Goal: Navigation & Orientation: Find specific page/section

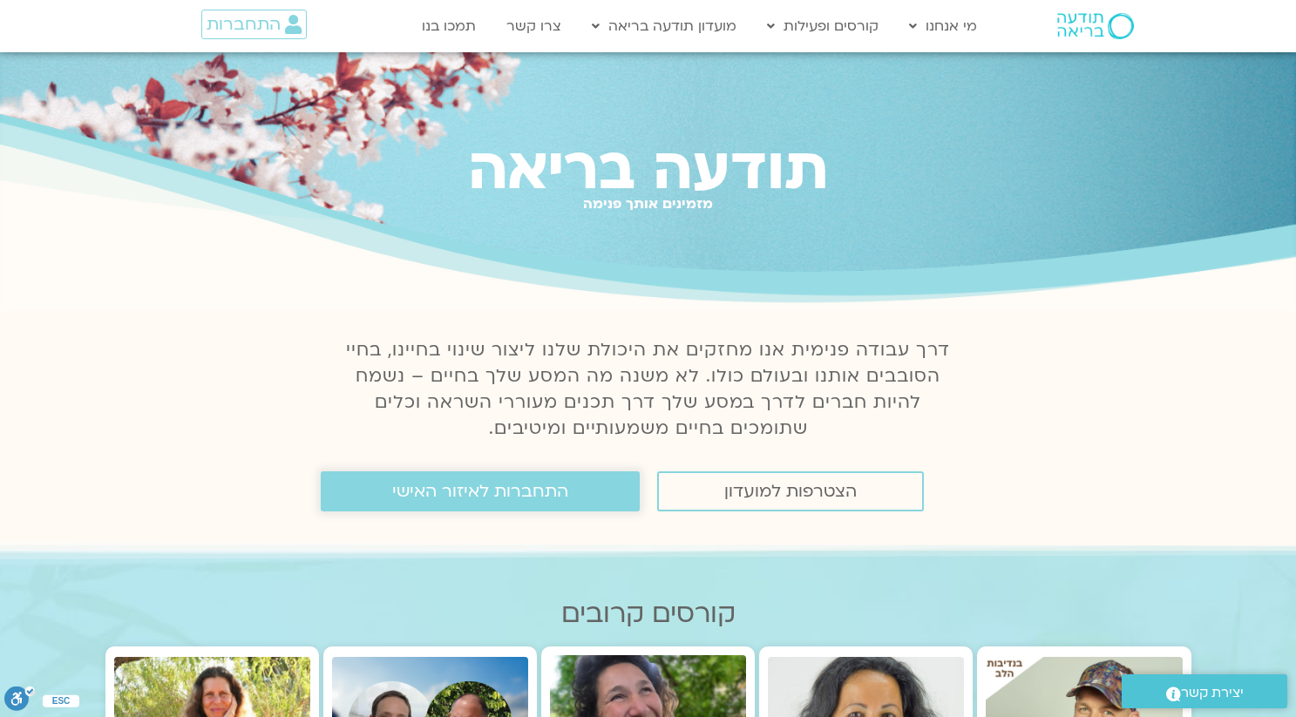
click at [518, 487] on span "התחברות לאיזור האישי" at bounding box center [480, 491] width 176 height 19
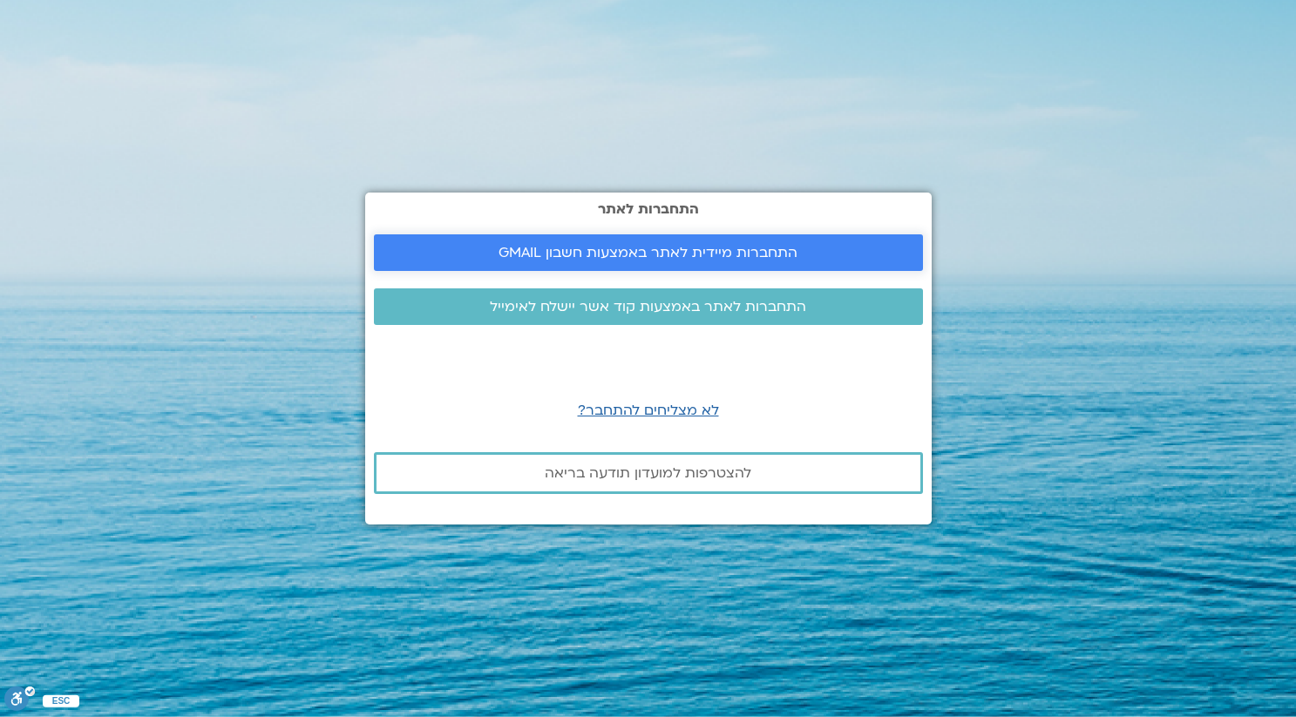
click at [668, 252] on span "התחברות מיידית לאתר באמצעות חשבון GMAIL" at bounding box center [647, 253] width 299 height 16
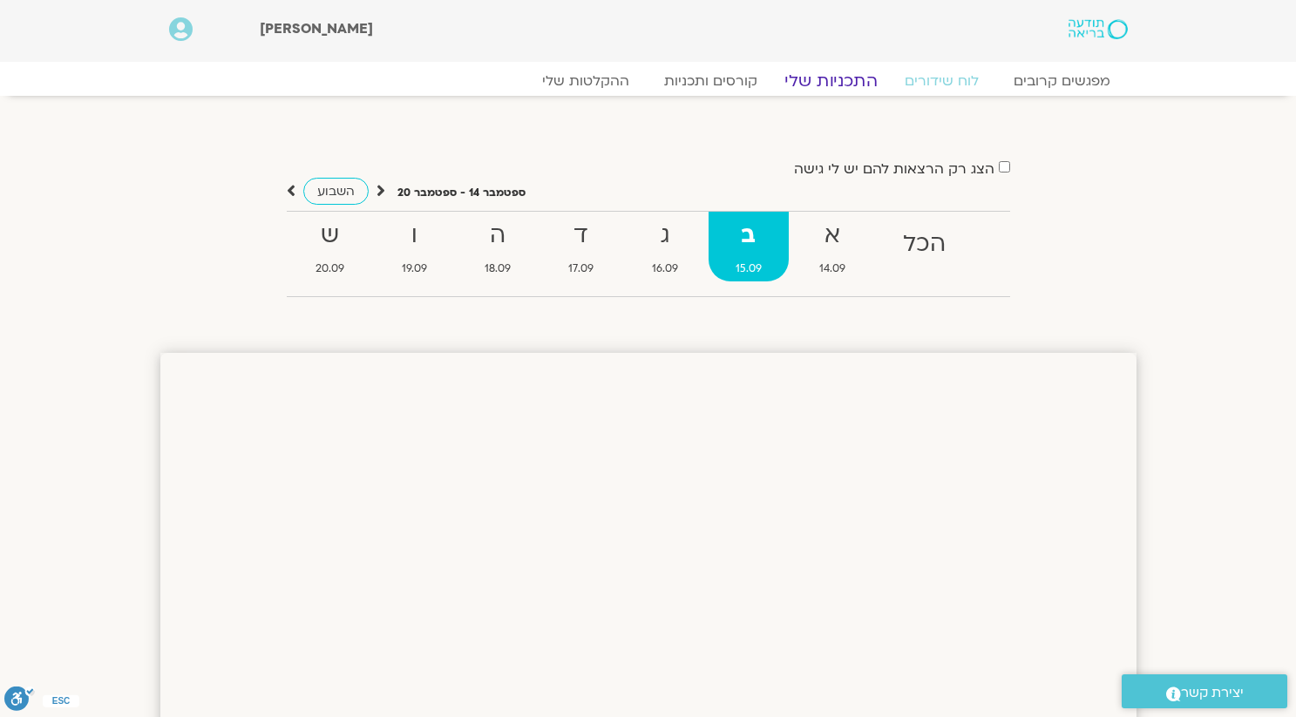
click at [843, 84] on link "התכניות שלי" at bounding box center [830, 81] width 135 height 21
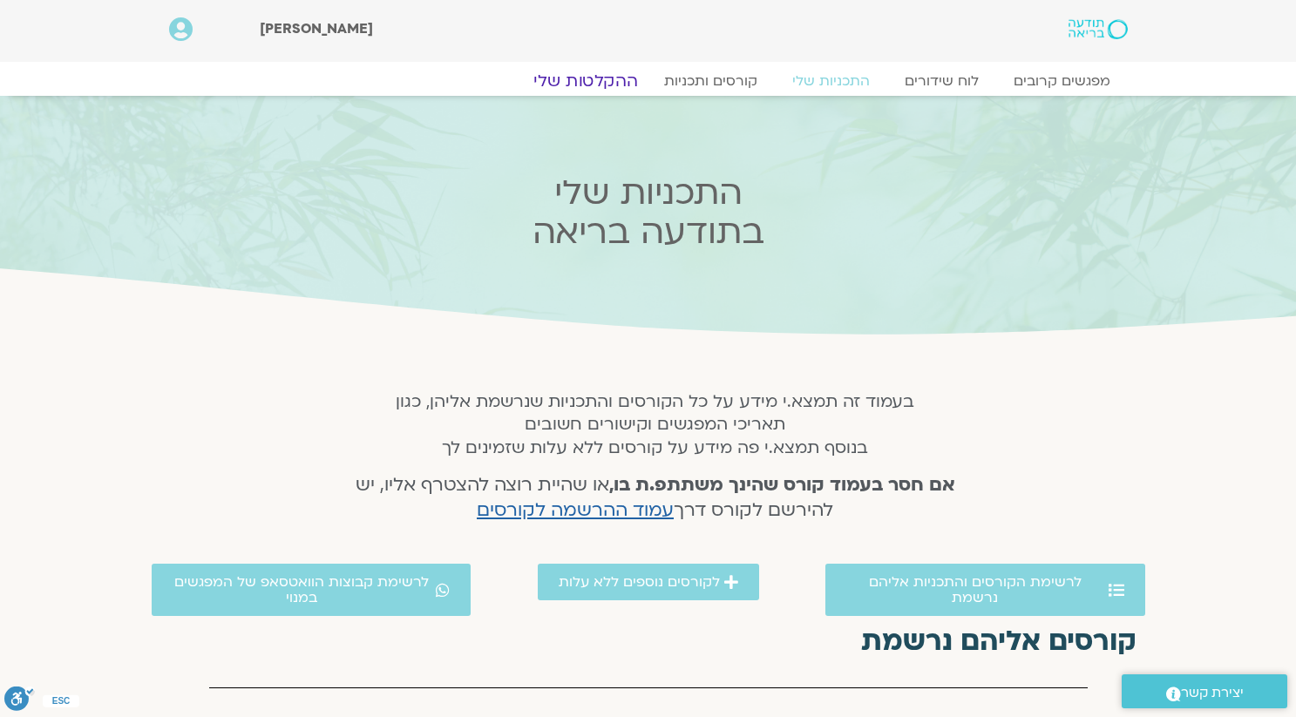
click at [603, 75] on link "ההקלטות שלי" at bounding box center [585, 81] width 146 height 21
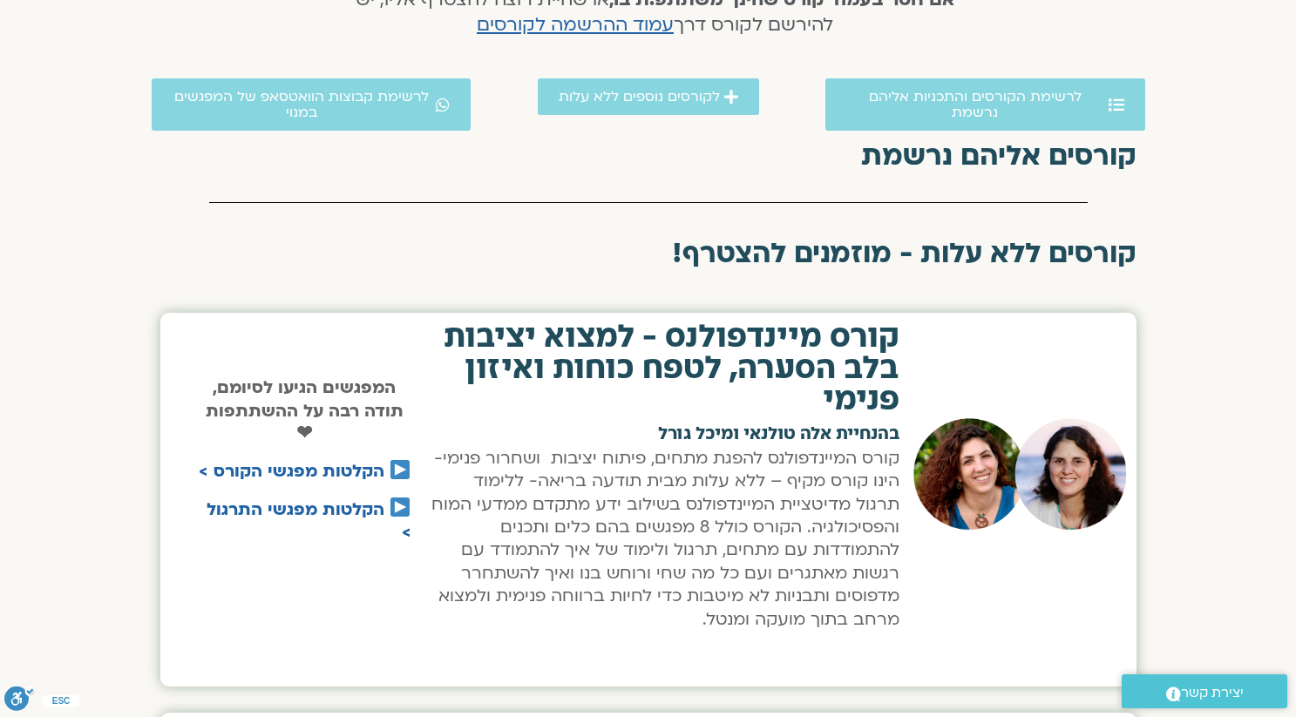
scroll to position [511, 0]
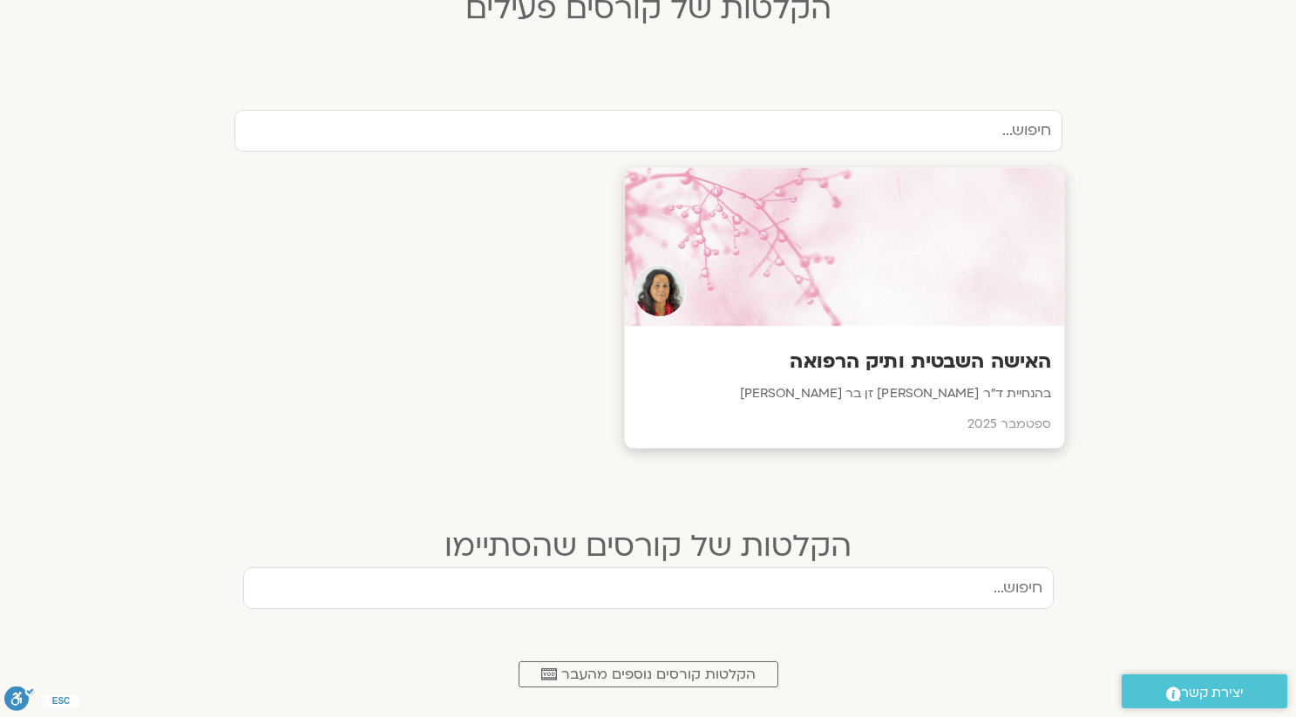
scroll to position [529, 0]
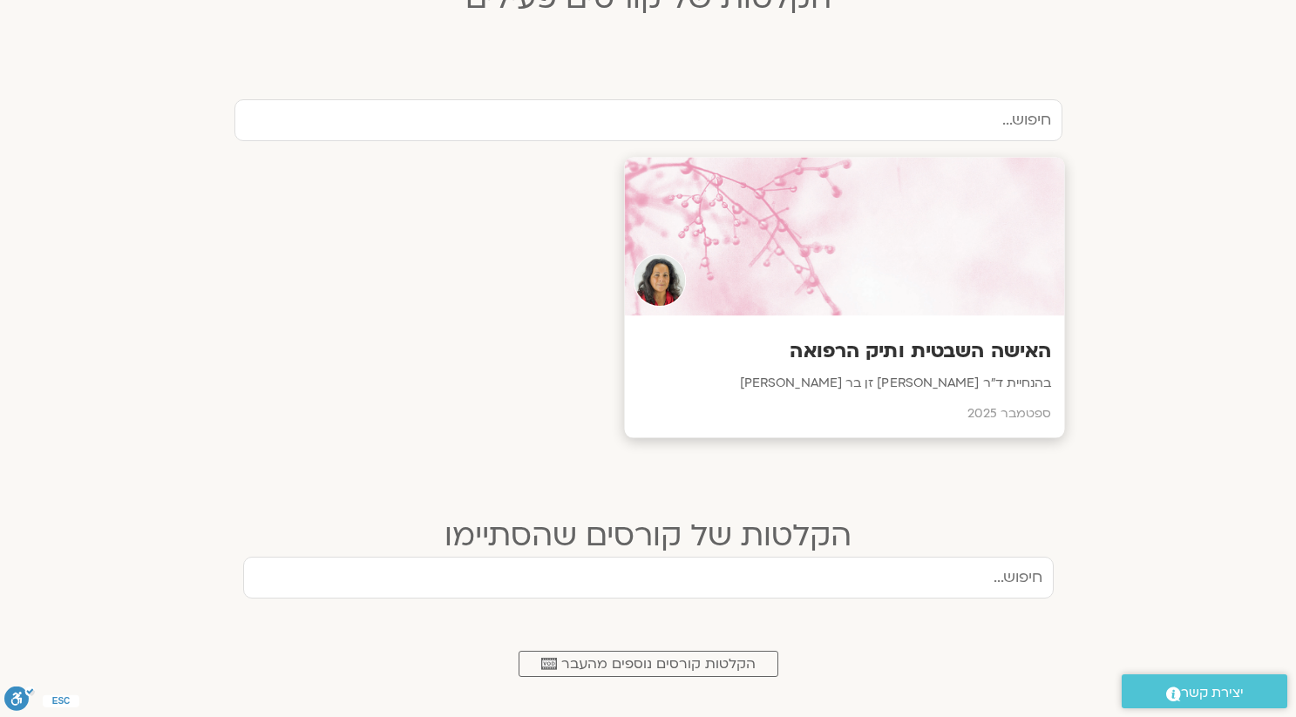
click at [963, 369] on div "האישה השבטית ותיק הרפואה בהנחיית ד״ר [PERSON_NAME] זן בר [PERSON_NAME] [DATE]" at bounding box center [844, 377] width 440 height 122
